Goal: Complete application form

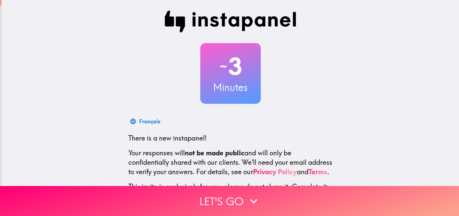
scroll to position [64, 0]
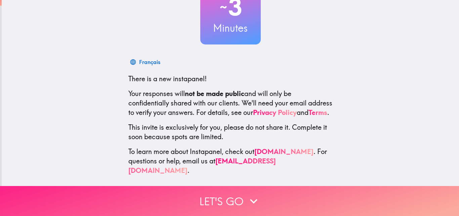
click at [223, 196] on button "Let's go" at bounding box center [229, 201] width 459 height 30
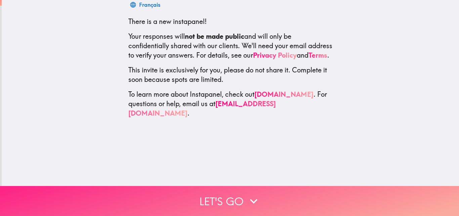
scroll to position [0, 0]
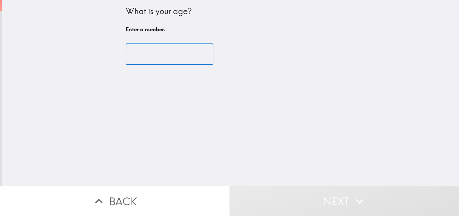
click at [139, 57] on input "number" at bounding box center [170, 54] width 88 height 21
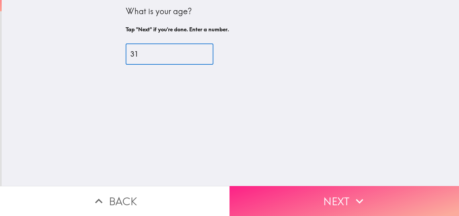
type input "31"
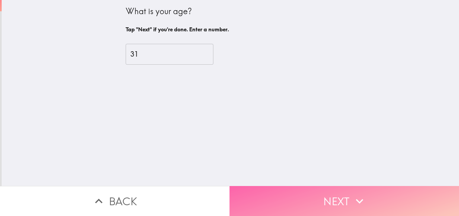
click at [363, 195] on icon "button" at bounding box center [359, 200] width 15 height 15
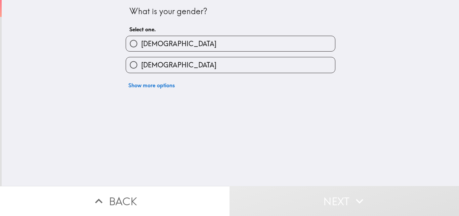
click at [145, 67] on span "[DEMOGRAPHIC_DATA]" at bounding box center [178, 64] width 75 height 9
click at [141, 67] on input "[DEMOGRAPHIC_DATA]" at bounding box center [133, 64] width 15 height 15
radio input "true"
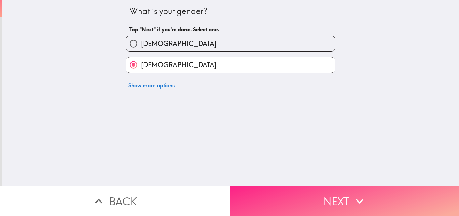
click at [297, 193] on button "Next" at bounding box center [345, 201] width 230 height 30
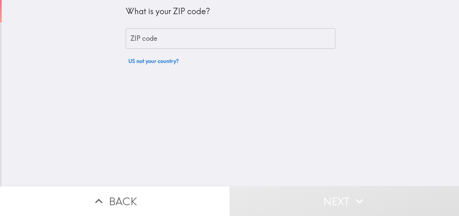
click at [144, 35] on div "ZIP code ZIP code" at bounding box center [231, 38] width 210 height 21
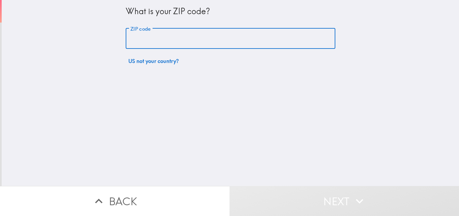
click at [189, 39] on input "ZIP code" at bounding box center [231, 38] width 210 height 21
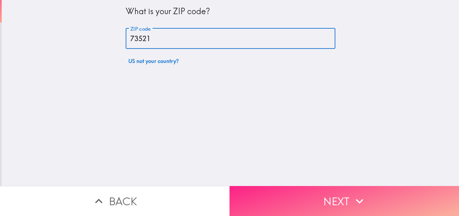
type input "73521"
click at [293, 195] on button "Next" at bounding box center [345, 201] width 230 height 30
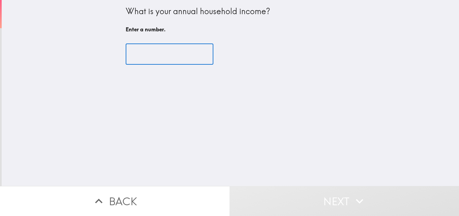
click at [146, 55] on input "number" at bounding box center [170, 54] width 88 height 21
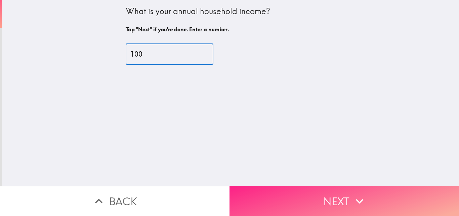
type input "100"
click at [323, 202] on button "Next" at bounding box center [345, 201] width 230 height 30
